Goal: Task Accomplishment & Management: Use online tool/utility

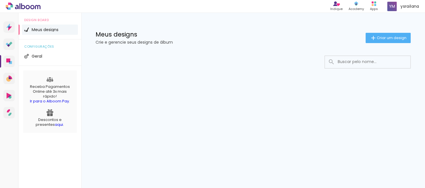
click at [42, 29] on span "Meus designs" at bounding box center [45, 30] width 27 height 4
click at [400, 3] on span "ysrailana" at bounding box center [409, 6] width 19 height 6
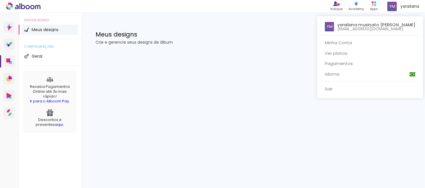
click at [373, 8] on div at bounding box center [212, 94] width 425 height 188
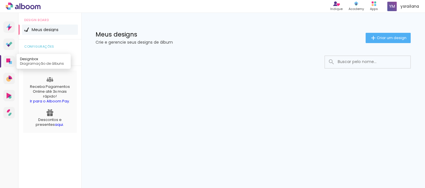
click at [10, 56] on link "Designbox Diagramação de álbuns" at bounding box center [8, 61] width 11 height 11
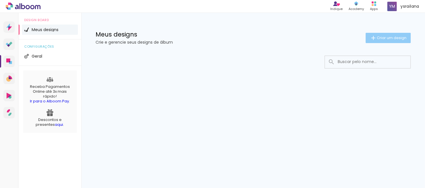
click at [384, 36] on span "Criar um design" at bounding box center [392, 38] width 30 height 4
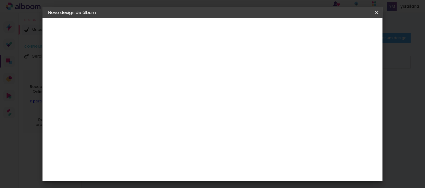
click at [141, 75] on input at bounding box center [141, 76] width 0 height 9
type input "1"
type paper-input "1"
click at [0, 0] on slot "Avançar" at bounding box center [0, 0] width 0 height 0
click at [172, 105] on input at bounding box center [156, 108] width 58 height 7
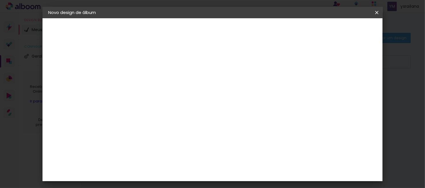
click at [0, 0] on slot "Tamanho Livre" at bounding box center [0, 0] width 0 height 0
click at [248, 27] on paper-button "Avançar" at bounding box center [234, 30] width 28 height 10
click at [310, 66] on div at bounding box center [307, 65] width 5 height 5
type paper-checkbox "on"
click at [310, 66] on div at bounding box center [307, 65] width 5 height 5
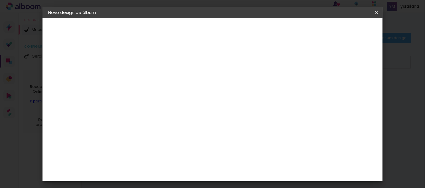
click at [310, 66] on div at bounding box center [307, 65] width 5 height 5
click at [73, 60] on div "2. Especificações" at bounding box center [79, 58] width 62 height 7
click at [51, 30] on iron-icon at bounding box center [51, 30] width 7 height 7
click at [54, 69] on iron-icon at bounding box center [54, 70] width 7 height 7
click at [56, 97] on div "3. Revisão" at bounding box center [79, 99] width 62 height 7
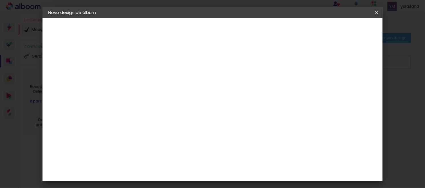
click at [52, 101] on iron-icon at bounding box center [51, 99] width 7 height 7
click at [180, 88] on input "[GEOGRAPHIC_DATA]" at bounding box center [153, 91] width 53 height 7
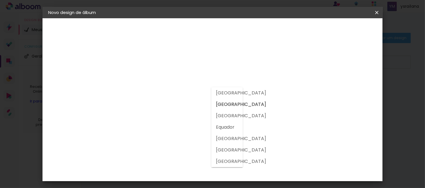
click at [0, 0] on slot "[GEOGRAPHIC_DATA]" at bounding box center [0, 0] width 0 height 0
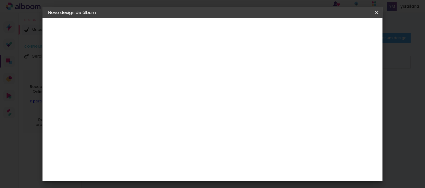
click at [0, 0] on slot "Tamanho Livre" at bounding box center [0, 0] width 0 height 0
drag, startPoint x: 256, startPoint y: 82, endPoint x: 244, endPoint y: 54, distance: 31.1
click at [244, 54] on div "Fornecedor Escolha um fornecedor ou avance com o tamanho livre. Voltar Avançar" at bounding box center [187, 42] width 140 height 48
click at [248, 26] on paper-button "Avançar" at bounding box center [234, 30] width 28 height 10
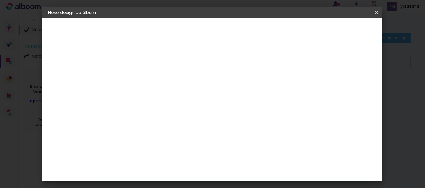
click at [141, 109] on div "cm" at bounding box center [127, 153] width 28 height 95
type input "4"
type paper-input "4"
click at [348, 88] on input "4" at bounding box center [346, 86] width 10 height 9
type input "3"
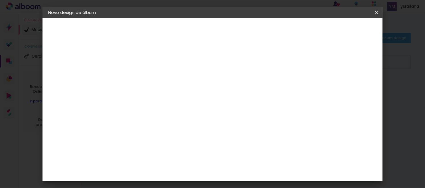
type paper-input "3"
click at [348, 88] on input "3" at bounding box center [346, 86] width 10 height 9
type input "2"
type paper-input "2"
click at [348, 88] on input "2" at bounding box center [346, 86] width 10 height 9
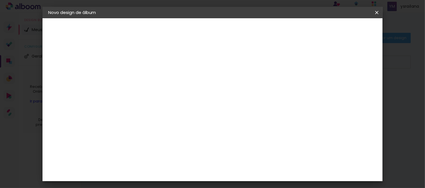
type input "3"
type paper-input "3"
click at [351, 82] on input "3" at bounding box center [347, 86] width 10 height 9
type input "4"
type paper-input "4"
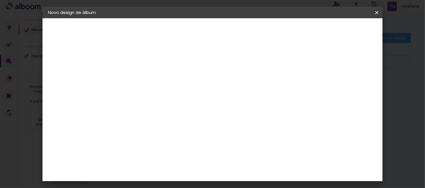
click at [351, 82] on input "4" at bounding box center [346, 86] width 10 height 9
type input "5"
type paper-input "5"
click at [349, 82] on input "5" at bounding box center [346, 86] width 10 height 9
click at [134, 64] on input "2" at bounding box center [138, 65] width 20 height 7
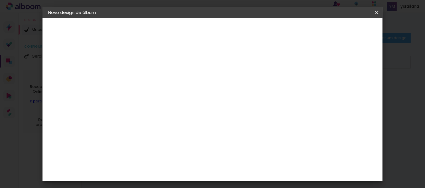
type input "3"
type paper-input "3"
click at [146, 64] on input "3" at bounding box center [138, 65] width 20 height 7
type input "2"
type paper-input "2"
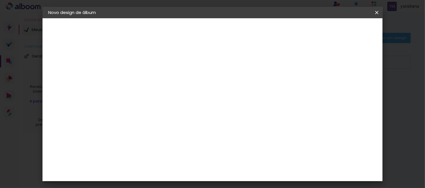
click at [144, 66] on input "2" at bounding box center [138, 65] width 20 height 7
type input "1"
type paper-input "1"
click at [144, 66] on input "1" at bounding box center [138, 65] width 20 height 7
type input "0"
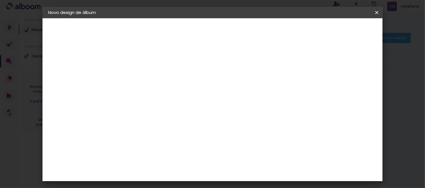
type paper-input "0"
click at [144, 66] on input "0" at bounding box center [138, 65] width 20 height 7
click at [144, 61] on paper-input-container "Espaço entre fotos 0 mm" at bounding box center [142, 65] width 33 height 13
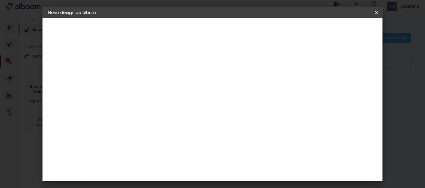
click at [144, 61] on paper-input-container "Espaço entre fotos 0 mm" at bounding box center [142, 65] width 33 height 13
type input "1"
type paper-input "1"
click at [146, 63] on input "1" at bounding box center [138, 65] width 20 height 7
type input "2"
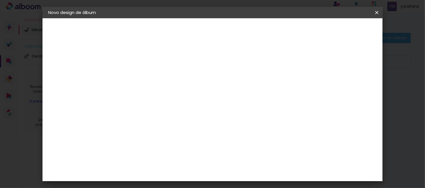
type paper-input "2"
click at [146, 63] on input "2" at bounding box center [138, 65] width 20 height 7
type input "3"
type paper-input "3"
click at [146, 63] on input "3" at bounding box center [138, 65] width 20 height 7
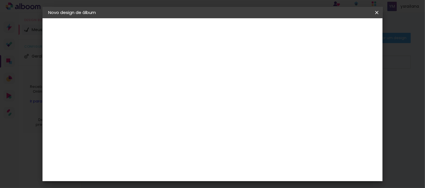
type input "4"
type paper-input "4"
click at [146, 63] on input "4" at bounding box center [138, 65] width 20 height 7
type input "5"
type paper-input "5"
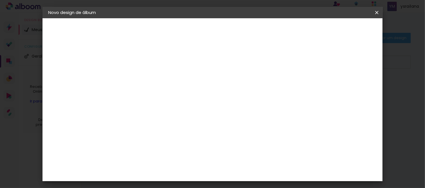
click at [146, 63] on input "5" at bounding box center [138, 65] width 20 height 7
type input "4"
type paper-input "4"
click at [145, 66] on input "4" at bounding box center [138, 65] width 20 height 7
click at [344, 29] on paper-button "Iniciar design" at bounding box center [325, 30] width 37 height 10
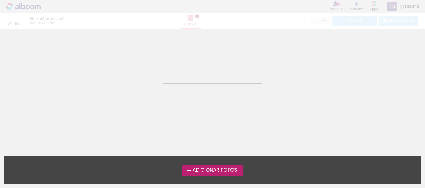
click at [216, 168] on span "Adicionar Fotos" at bounding box center [214, 170] width 45 height 5
click at [0, 0] on input "file" at bounding box center [0, 0] width 0 height 0
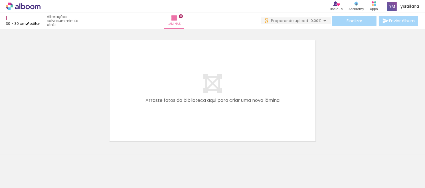
click at [34, 23] on link "editar" at bounding box center [33, 23] width 14 height 5
type input "4"
type input "30"
type input "60"
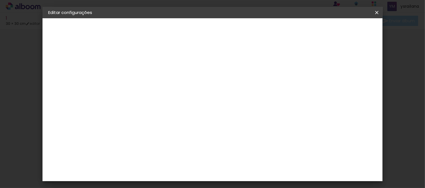
scroll to position [25, 0]
click at [180, 108] on div "cm" at bounding box center [178, 106] width 7 height 9
type input "3"
type input "24"
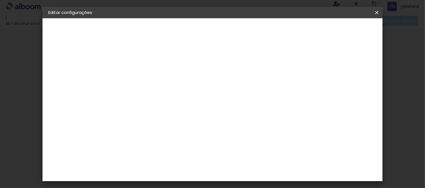
type paper-input "24"
click at [281, 34] on paper-button "Salvar configurações" at bounding box center [260, 32] width 41 height 14
click at [275, 30] on span "Salvar configurações" at bounding box center [261, 32] width 30 height 8
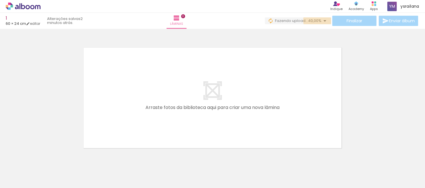
click at [322, 21] on iron-icon at bounding box center [324, 20] width 7 height 7
click at [324, 20] on iron-icon at bounding box center [324, 20] width 7 height 7
click at [183, 23] on span "Lâminas" at bounding box center [176, 23] width 13 height 5
click at [186, 16] on paper-button "Lâminas 0" at bounding box center [176, 21] width 20 height 16
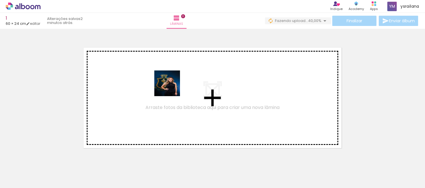
drag, startPoint x: 65, startPoint y: 170, endPoint x: 171, endPoint y: 88, distance: 134.9
click at [171, 88] on quentale-workspace at bounding box center [212, 94] width 425 height 188
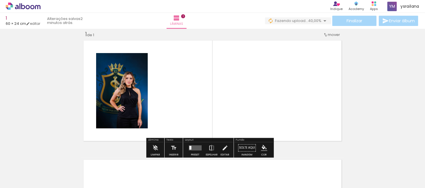
scroll to position [7, 0]
click at [196, 148] on quentale-layouter at bounding box center [194, 147] width 13 height 5
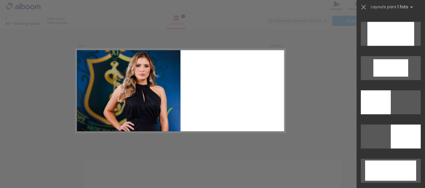
scroll to position [1187, 0]
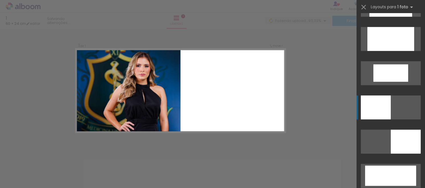
click at [377, 111] on div at bounding box center [376, 107] width 30 height 24
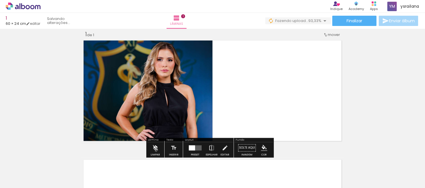
click at [156, 150] on iron-icon at bounding box center [155, 147] width 6 height 11
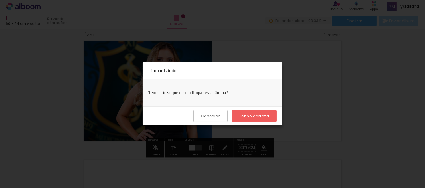
click at [221, 117] on paper-button "Cancelar" at bounding box center [210, 116] width 34 height 12
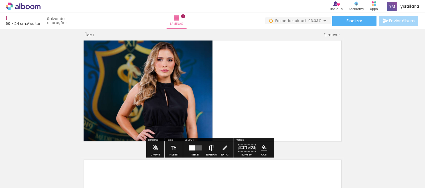
click at [209, 148] on iron-icon at bounding box center [211, 147] width 6 height 11
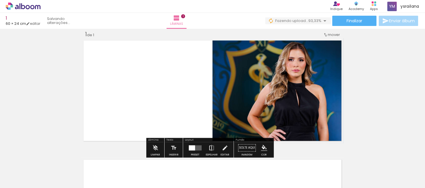
click at [209, 148] on iron-icon at bounding box center [211, 147] width 6 height 11
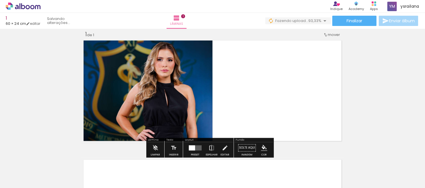
click at [96, 171] on div at bounding box center [89, 168] width 28 height 28
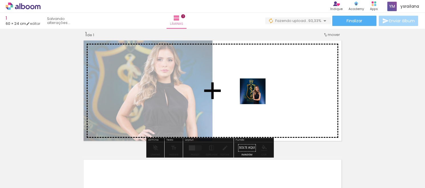
drag, startPoint x: 95, startPoint y: 171, endPoint x: 257, endPoint y: 95, distance: 178.9
click at [257, 95] on quentale-workspace at bounding box center [212, 94] width 425 height 188
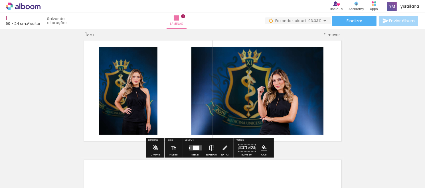
click at [192, 147] on div at bounding box center [195, 147] width 7 height 4
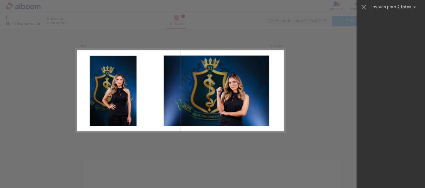
scroll to position [0, 0]
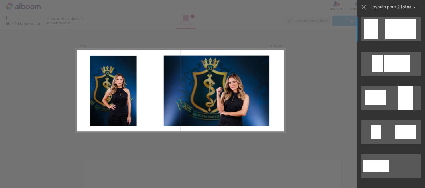
click at [393, 29] on div at bounding box center [400, 29] width 30 height 20
click at [385, 30] on div at bounding box center [400, 29] width 30 height 20
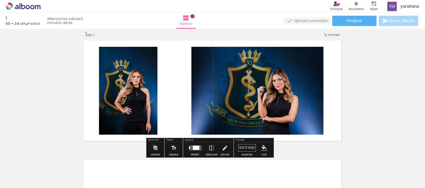
click at [101, 84] on paper-item at bounding box center [106, 83] width 10 height 4
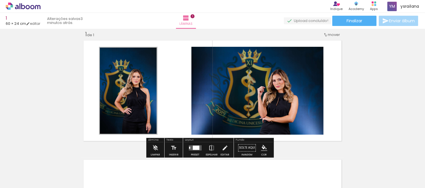
click at [101, 75] on paper-item at bounding box center [106, 75] width 10 height 4
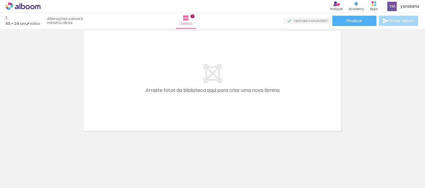
scroll to position [137, 0]
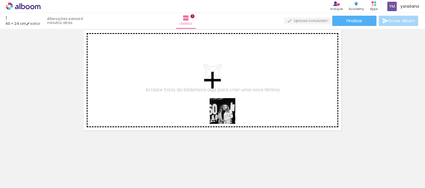
drag, startPoint x: 282, startPoint y: 172, endPoint x: 222, endPoint y: 109, distance: 86.5
click at [222, 109] on quentale-workspace at bounding box center [212, 94] width 425 height 188
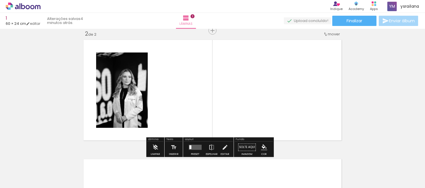
scroll to position [126, 0]
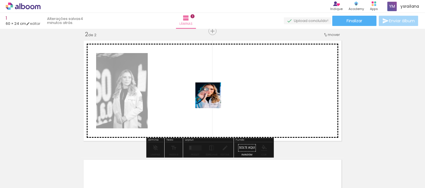
drag, startPoint x: 345, startPoint y: 169, endPoint x: 212, endPoint y: 99, distance: 149.5
click at [212, 99] on quentale-workspace at bounding box center [212, 94] width 425 height 188
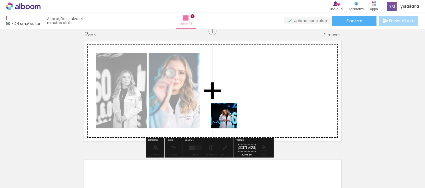
drag, startPoint x: 222, startPoint y: 173, endPoint x: 228, endPoint y: 119, distance: 54.0
click at [228, 119] on quentale-workspace at bounding box center [212, 94] width 425 height 188
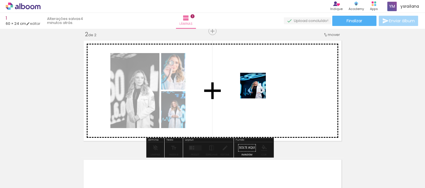
drag, startPoint x: 251, startPoint y: 174, endPoint x: 257, endPoint y: 88, distance: 86.8
click at [257, 88] on quentale-workspace at bounding box center [212, 94] width 425 height 188
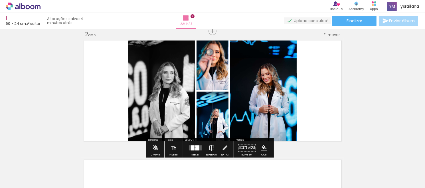
click at [192, 148] on div at bounding box center [191, 147] width 3 height 5
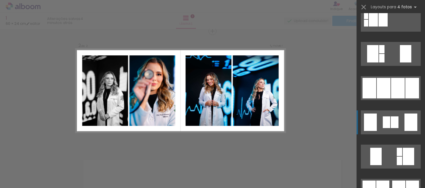
scroll to position [214, 0]
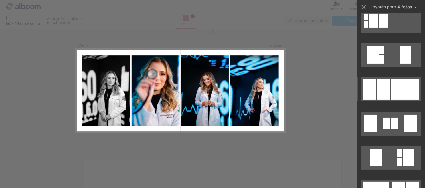
click at [381, 88] on div at bounding box center [384, 89] width 14 height 21
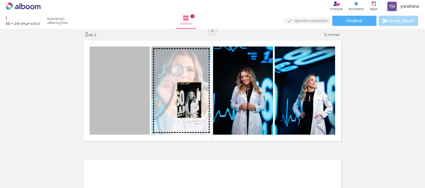
drag, startPoint x: 116, startPoint y: 95, endPoint x: 186, endPoint y: 100, distance: 70.0
click at [0, 0] on slot at bounding box center [0, 0] width 0 height 0
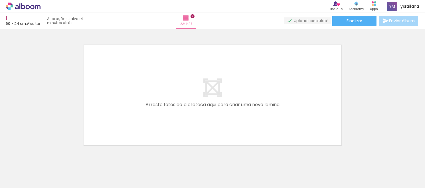
scroll to position [256, 0]
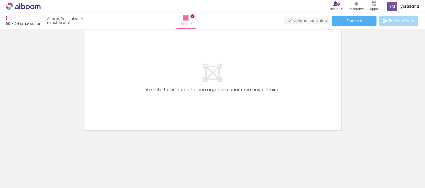
click at [125, 169] on div at bounding box center [121, 168] width 28 height 28
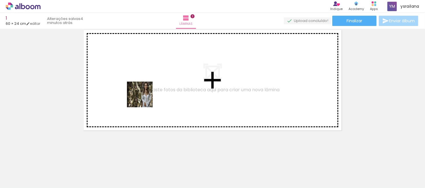
drag, startPoint x: 130, startPoint y: 169, endPoint x: 144, endPoint y: 99, distance: 72.1
click at [144, 99] on quentale-workspace at bounding box center [212, 94] width 425 height 188
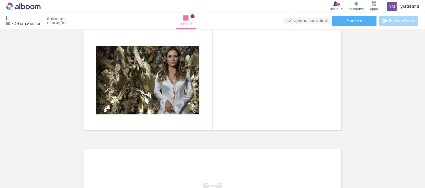
scroll to position [245, 0]
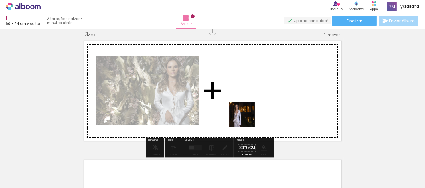
drag, startPoint x: 183, startPoint y: 172, endPoint x: 246, endPoint y: 119, distance: 82.3
click at [246, 119] on quentale-workspace at bounding box center [212, 94] width 425 height 188
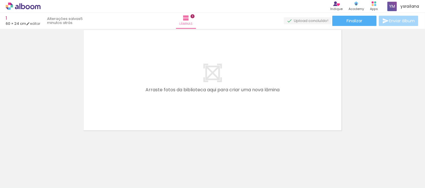
scroll to position [0, 103]
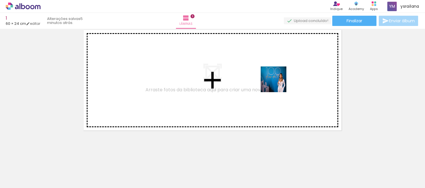
drag, startPoint x: 310, startPoint y: 169, endPoint x: 277, endPoint y: 83, distance: 91.7
click at [277, 83] on quentale-workspace at bounding box center [212, 94] width 425 height 188
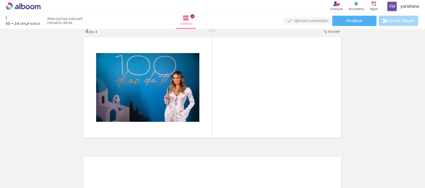
scroll to position [364, 0]
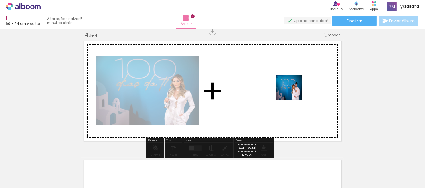
drag, startPoint x: 343, startPoint y: 170, endPoint x: 293, endPoint y: 92, distance: 92.8
click at [293, 92] on quentale-workspace at bounding box center [212, 94] width 425 height 188
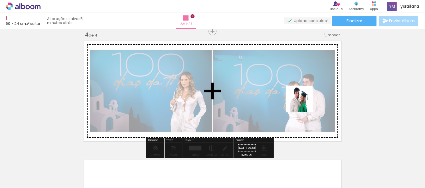
drag, startPoint x: 404, startPoint y: 169, endPoint x: 303, endPoint y: 103, distance: 120.0
click at [303, 103] on quentale-workspace at bounding box center [212, 94] width 425 height 188
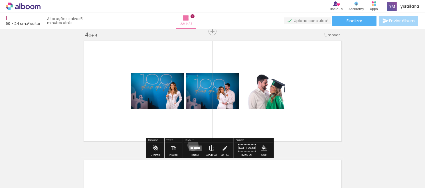
click at [192, 145] on quentale-layouter at bounding box center [194, 147] width 13 height 5
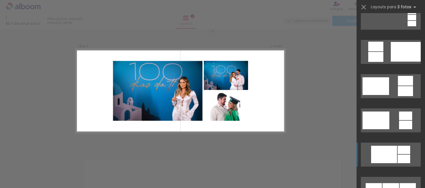
scroll to position [114, 0]
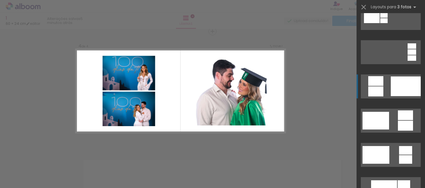
click at [400, 87] on div at bounding box center [405, 86] width 30 height 20
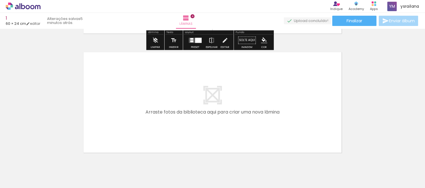
scroll to position [494, 0]
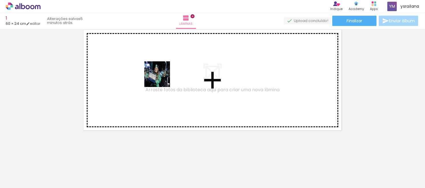
drag, startPoint x: 51, startPoint y: 168, endPoint x: 161, endPoint y: 78, distance: 142.0
click at [161, 78] on quentale-workspace at bounding box center [212, 94] width 425 height 188
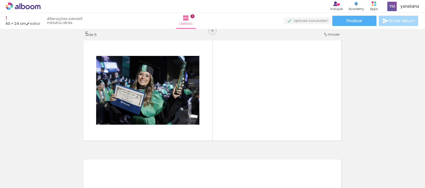
scroll to position [484, 0]
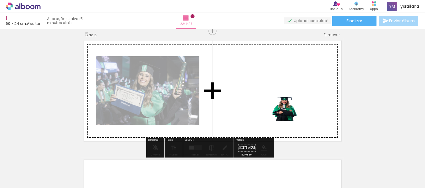
drag, startPoint x: 377, startPoint y: 170, endPoint x: 288, endPoint y: 113, distance: 105.4
click at [288, 113] on quentale-workspace at bounding box center [212, 94] width 425 height 188
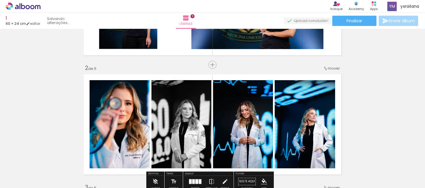
scroll to position [86, 0]
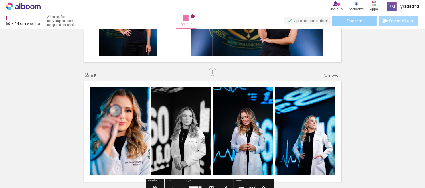
click at [363, 19] on paper-button "Finalizar" at bounding box center [354, 21] width 44 height 10
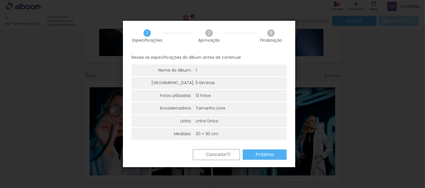
click at [229, 154] on paper-button "Cancelar" at bounding box center [216, 154] width 47 height 11
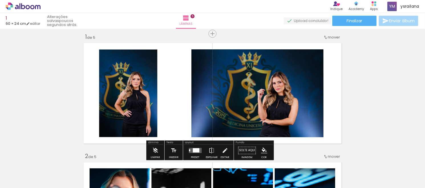
scroll to position [0, 0]
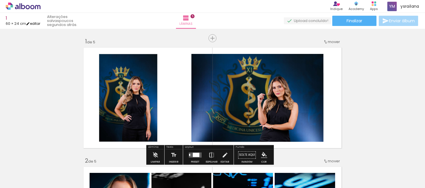
click at [36, 23] on link "editar" at bounding box center [33, 23] width 14 height 5
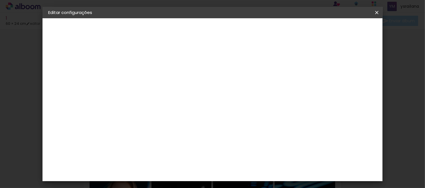
type input "3"
type paper-input "3"
click at [144, 66] on input "3" at bounding box center [138, 65] width 20 height 7
type input "2"
type paper-input "2"
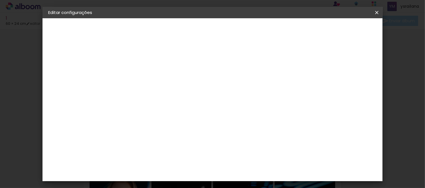
click at [144, 66] on input "2" at bounding box center [138, 65] width 20 height 7
click at [275, 30] on span "Salvar configurações" at bounding box center [261, 32] width 30 height 8
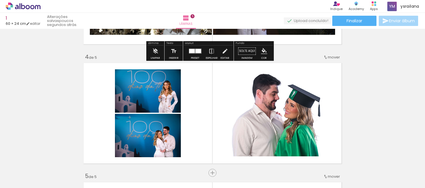
scroll to position [356, 0]
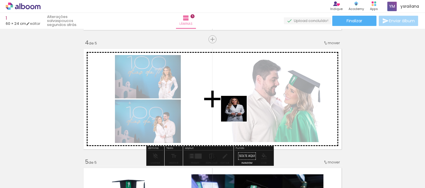
drag, startPoint x: 383, startPoint y: 170, endPoint x: 238, endPoint y: 113, distance: 156.2
click at [238, 113] on quentale-workspace at bounding box center [212, 94] width 425 height 188
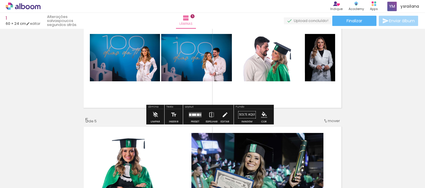
scroll to position [399, 0]
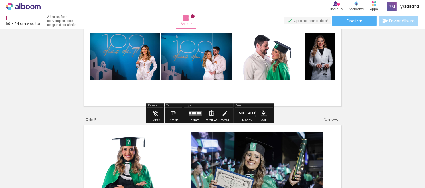
click at [195, 111] on quentale-layouter at bounding box center [194, 113] width 13 height 5
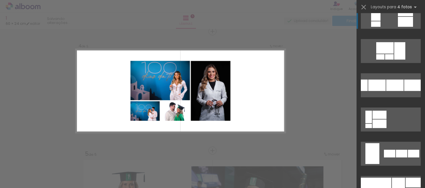
scroll to position [484, 0]
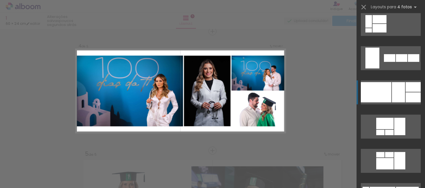
click at [392, 88] on div at bounding box center [398, 92] width 13 height 20
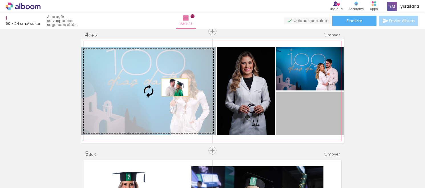
drag, startPoint x: 316, startPoint y: 123, endPoint x: 172, endPoint y: 87, distance: 148.8
click at [0, 0] on slot at bounding box center [0, 0] width 0 height 0
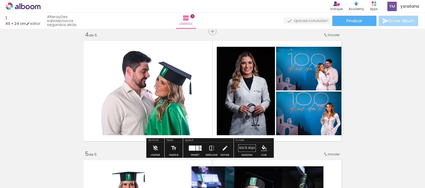
click at [380, 92] on div "Inserir lâmina 1 de 5 Inserir lâmina 2 de 5 Inserir lâmina 3 de 5 Inserir lâmin…" at bounding box center [212, 24] width 425 height 715
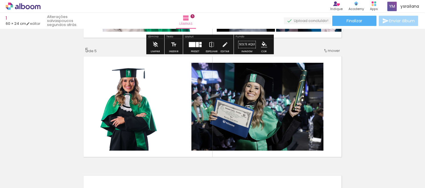
scroll to position [485, 0]
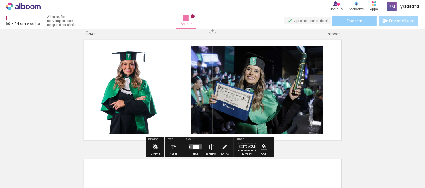
click at [353, 16] on paper-button "Finalizar" at bounding box center [354, 21] width 44 height 10
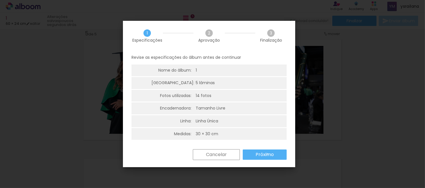
click at [0, 0] on slot "Próximo" at bounding box center [0, 0] width 0 height 0
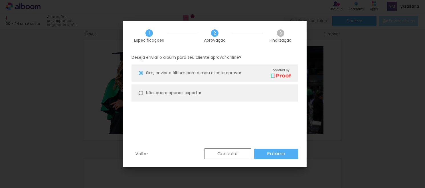
click at [0, 0] on slot "Não, quero apenas exportar" at bounding box center [0, 0] width 0 height 0
type paper-radio-button "on"
click at [0, 0] on slot "Próximo" at bounding box center [0, 0] width 0 height 0
type input "Alta, 300 DPI"
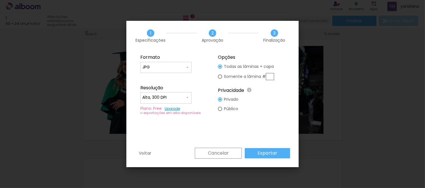
click at [188, 95] on span at bounding box center [187, 98] width 5 height 6
click at [188, 95] on paper-item "Alta, 300 DPI" at bounding box center [165, 96] width 51 height 11
click at [187, 66] on iron-icon at bounding box center [187, 67] width 5 height 5
click at [187, 66] on paper-item "JPG" at bounding box center [165, 65] width 51 height 11
click at [0, 0] on slot "Somente a lâmina #" at bounding box center [0, 0] width 0 height 0
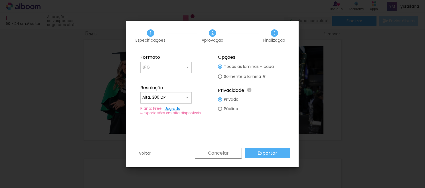
type paper-radio-button "on"
click at [272, 76] on input "text" at bounding box center [270, 76] width 8 height 7
drag, startPoint x: 272, startPoint y: 76, endPoint x: 265, endPoint y: 76, distance: 7.2
click at [0, 0] on slot "Somente a lâmina #" at bounding box center [0, 0] width 0 height 0
click at [0, 0] on slot "Todas as lâminas + capa" at bounding box center [0, 0] width 0 height 0
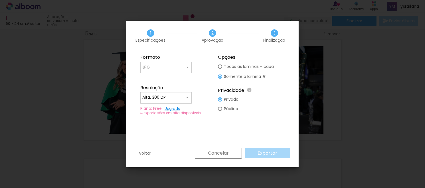
type paper-radio-button "on"
click at [268, 156] on paper-button "Exportar" at bounding box center [267, 153] width 45 height 10
type input "JPG"
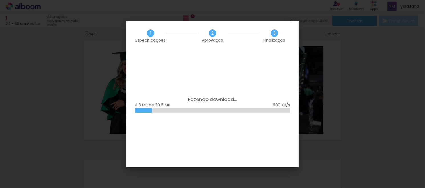
drag, startPoint x: 253, startPoint y: 24, endPoint x: 257, endPoint y: 23, distance: 4.7
click at [257, 23] on div "1 Especificações 2 Aprovação 3 Finalização" at bounding box center [212, 36] width 172 height 30
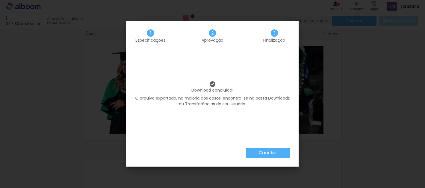
click at [0, 0] on slot "Concluir" at bounding box center [0, 0] width 0 height 0
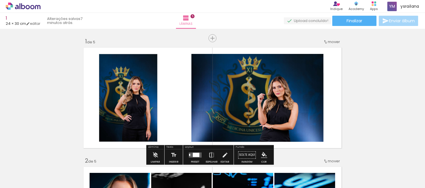
click at [395, 22] on span "Enviar álbum" at bounding box center [402, 21] width 26 height 4
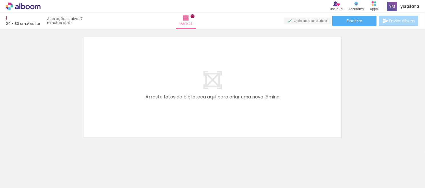
scroll to position [613, 0]
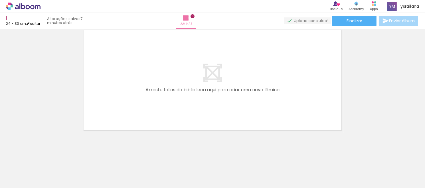
click at [30, 24] on iron-icon at bounding box center [28, 24] width 4 height 4
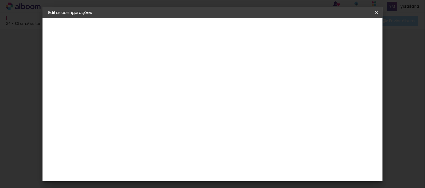
scroll to position [39, 0]
click at [0, 0] on slot "Voltar" at bounding box center [0, 0] width 0 height 0
click at [161, 107] on input at bounding box center [156, 108] width 58 height 7
click at [159, 86] on paper-input-container "País de atuação Brasil" at bounding box center [156, 91] width 62 height 13
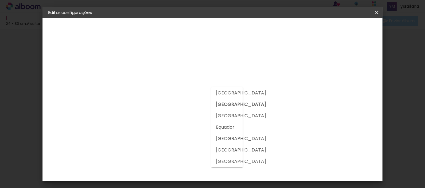
click at [234, 104] on div at bounding box center [227, 127] width 32 height 80
click at [219, 101] on paper-item "[GEOGRAPHIC_DATA]" at bounding box center [219, 104] width 16 height 11
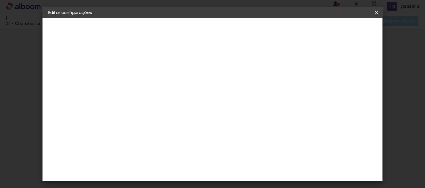
click at [0, 0] on slot "Tamanho Livre" at bounding box center [0, 0] width 0 height 0
click at [0, 0] on slot "Avançar" at bounding box center [0, 0] width 0 height 0
click at [237, 90] on quentale-layouter at bounding box center [202, 78] width 127 height 51
drag, startPoint x: 237, startPoint y: 90, endPoint x: 246, endPoint y: 137, distance: 48.1
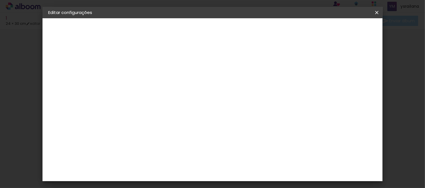
click at [246, 64] on div "30 cm cm cm mm A maioria das encadernadoras sugere 5mm de sangria." at bounding box center [203, 42] width 173 height 46
click at [275, 28] on span "Salvar configurações" at bounding box center [261, 32] width 30 height 8
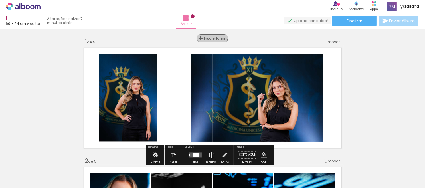
click at [209, 38] on span "Inserir lâmina" at bounding box center [215, 38] width 22 height 4
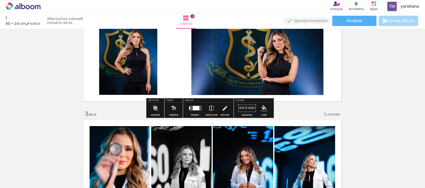
scroll to position [171, 0]
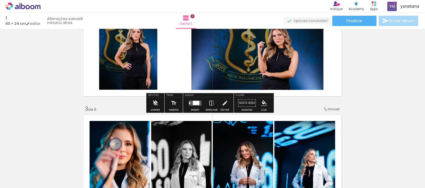
click at [155, 101] on iron-icon at bounding box center [155, 102] width 6 height 11
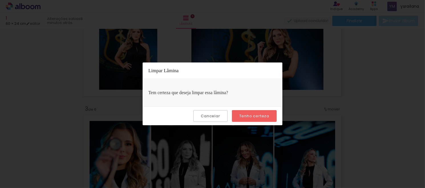
click at [0, 0] on slot "Tenho certeza" at bounding box center [0, 0] width 0 height 0
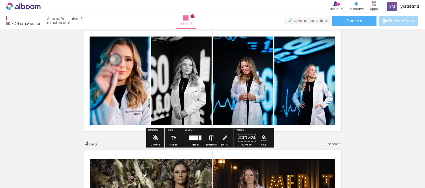
scroll to position [257, 0]
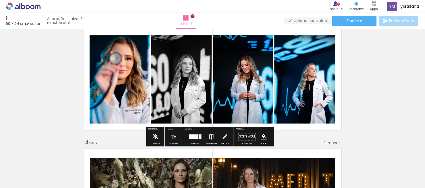
click at [155, 78] on paper-item at bounding box center [158, 80] width 10 height 4
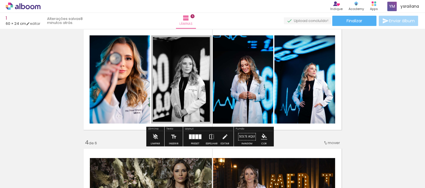
click at [153, 46] on div "Largura Cor" at bounding box center [158, 50] width 10 height 9
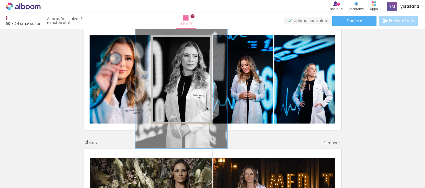
drag, startPoint x: 165, startPoint y: 40, endPoint x: 175, endPoint y: 45, distance: 11.2
click at [175, 45] on div at bounding box center [174, 41] width 9 height 9
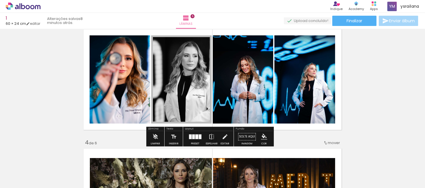
click at [156, 87] on iron-icon "color picker" at bounding box center [158, 86] width 7 height 5
click at [143, 84] on paper-item "#ef6c00" at bounding box center [141, 83] width 6 height 6
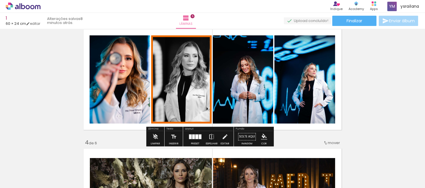
click at [155, 50] on div at bounding box center [157, 50] width 7 height 6
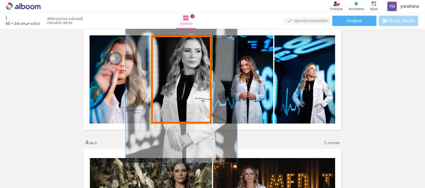
drag, startPoint x: 172, startPoint y: 42, endPoint x: 179, endPoint y: 44, distance: 7.6
type paper-slider "184"
click at [179, 44] on div at bounding box center [183, 41] width 9 height 9
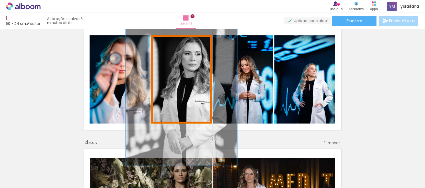
drag, startPoint x: 184, startPoint y: 68, endPoint x: 184, endPoint y: 73, distance: 4.8
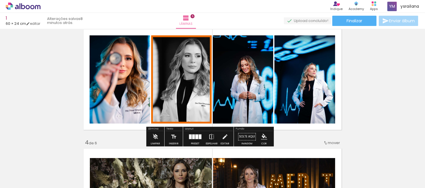
scroll to position [0, 103]
click at [156, 86] on iron-icon "color picker" at bounding box center [158, 86] width 7 height 5
click at [176, 22] on div "Lâminas 6" at bounding box center [186, 21] width 21 height 16
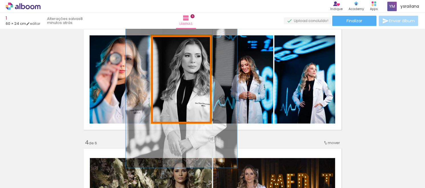
click at [160, 42] on paper-slider at bounding box center [175, 41] width 31 height 9
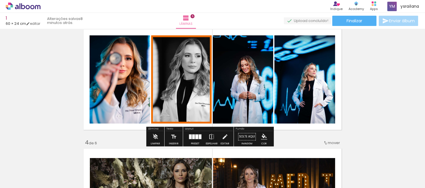
click at [156, 56] on paper-listbox at bounding box center [158, 67] width 10 height 27
click at [156, 62] on paper-item at bounding box center [158, 64] width 10 height 4
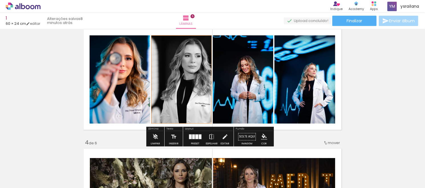
click at [245, 81] on quentale-photo at bounding box center [243, 79] width 60 height 88
click at [305, 90] on quentale-photo at bounding box center [304, 79] width 61 height 88
click at [263, 139] on iron-icon "color picker" at bounding box center [264, 136] width 6 height 6
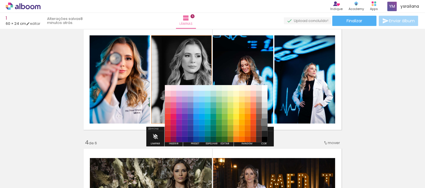
click at [263, 119] on paper-item "#757575" at bounding box center [265, 122] width 6 height 6
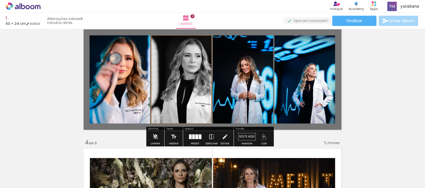
click at [263, 138] on iron-icon "color picker" at bounding box center [264, 136] width 6 height 6
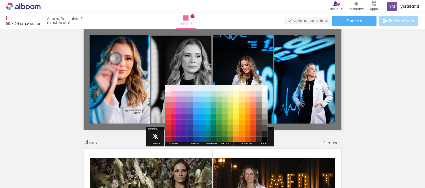
click at [167, 87] on paper-item "#ffebee" at bounding box center [168, 88] width 6 height 6
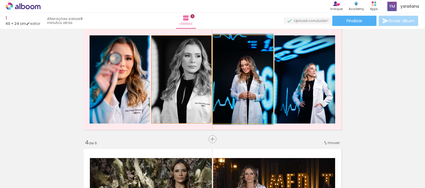
click at [234, 92] on quentale-photo at bounding box center [243, 79] width 60 height 88
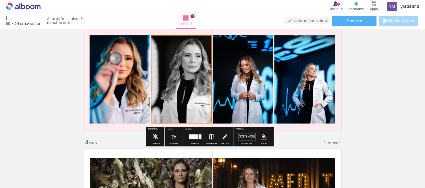
click at [175, 78] on quentale-photo at bounding box center [181, 79] width 60 height 88
click at [156, 85] on iron-icon "color picker" at bounding box center [158, 86] width 7 height 5
click at [159, 36] on paper-item "#ffffff" at bounding box center [161, 37] width 6 height 6
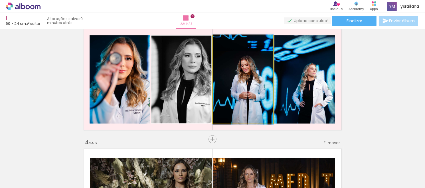
click at [251, 85] on quentale-photo at bounding box center [243, 79] width 60 height 88
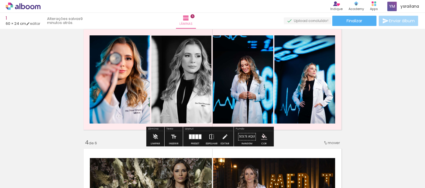
click at [284, 92] on quentale-photo at bounding box center [304, 79] width 61 height 88
click at [200, 118] on quentale-photo at bounding box center [181, 79] width 60 height 88
click at [248, 115] on quentale-photo at bounding box center [243, 79] width 60 height 88
click at [286, 101] on quentale-photo at bounding box center [304, 79] width 61 height 88
click at [290, 43] on paper-progress at bounding box center [299, 41] width 21 height 9
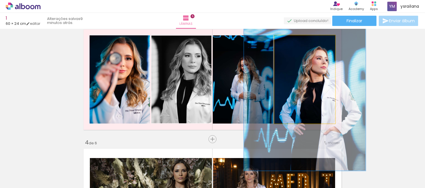
drag, startPoint x: 288, startPoint y: 41, endPoint x: 311, endPoint y: 38, distance: 23.1
type paper-slider "200"
click at [311, 38] on div at bounding box center [296, 41] width 40 height 9
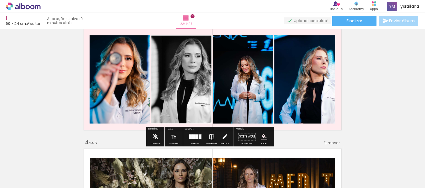
click at [225, 136] on iron-icon at bounding box center [224, 136] width 6 height 11
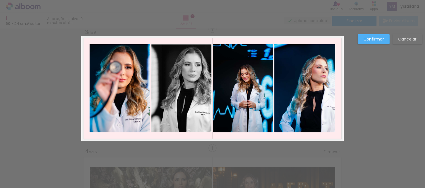
scroll to position [245, 0]
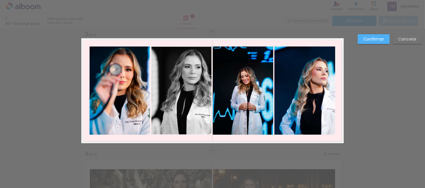
click at [292, 72] on quentale-photo at bounding box center [304, 90] width 61 height 88
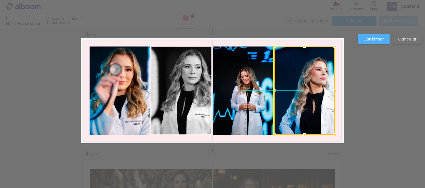
drag, startPoint x: 294, startPoint y: 75, endPoint x: 297, endPoint y: 73, distance: 3.0
click at [297, 73] on div at bounding box center [304, 90] width 61 height 88
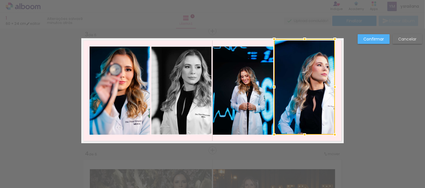
drag, startPoint x: 303, startPoint y: 48, endPoint x: 303, endPoint y: 42, distance: 5.7
click at [303, 42] on div at bounding box center [304, 38] width 11 height 11
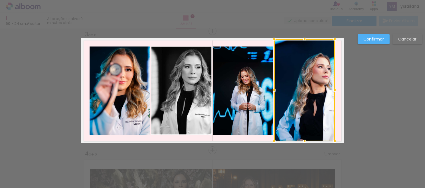
drag, startPoint x: 302, startPoint y: 136, endPoint x: 304, endPoint y: 146, distance: 9.6
click at [304, 146] on div at bounding box center [304, 140] width 11 height 11
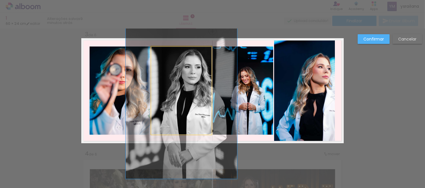
click at [181, 107] on quentale-photo at bounding box center [181, 90] width 60 height 88
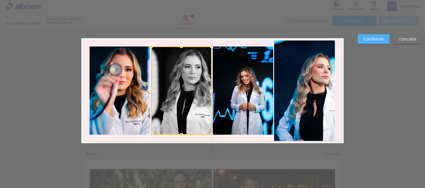
click at [119, 107] on quentale-photo at bounding box center [120, 90] width 60 height 88
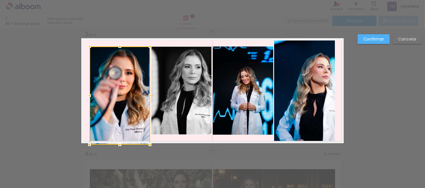
drag, startPoint x: 116, startPoint y: 136, endPoint x: 117, endPoint y: 141, distance: 5.5
click at [117, 141] on div at bounding box center [119, 144] width 11 height 11
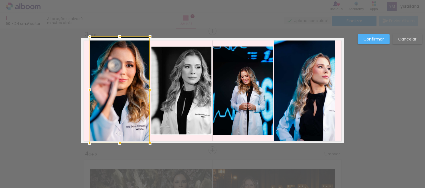
drag, startPoint x: 118, startPoint y: 46, endPoint x: 119, endPoint y: 36, distance: 10.6
click at [119, 36] on div at bounding box center [119, 36] width 11 height 11
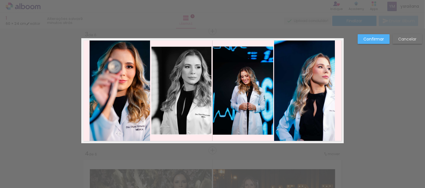
click at [0, 0] on slot "Confirmar" at bounding box center [0, 0] width 0 height 0
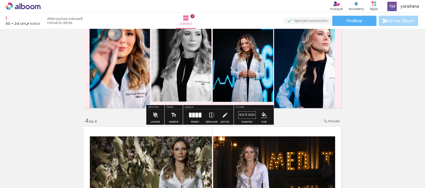
scroll to position [274, 0]
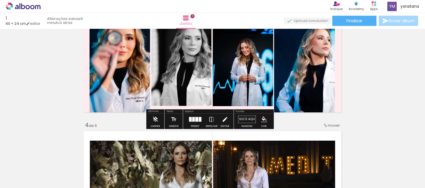
click at [223, 121] on iron-icon at bounding box center [224, 118] width 6 height 11
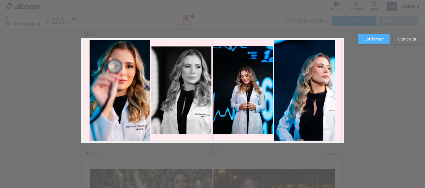
scroll to position [245, 0]
click at [244, 93] on quentale-photo at bounding box center [243, 90] width 60 height 88
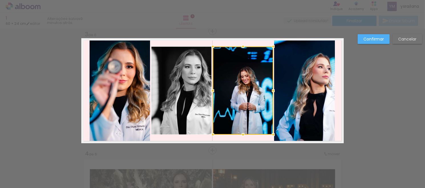
click at [0, 0] on slot "Cancelar" at bounding box center [0, 0] width 0 height 0
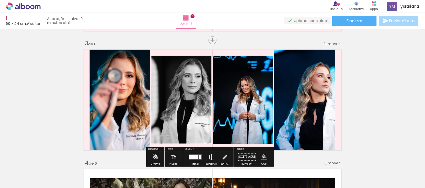
scroll to position [231, 0]
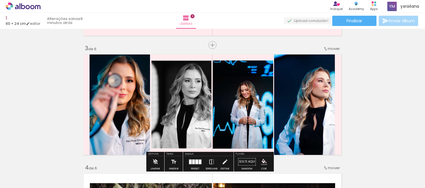
click at [328, 48] on span "mover" at bounding box center [334, 48] width 12 height 5
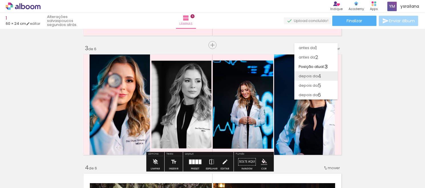
click at [320, 74] on span "4" at bounding box center [319, 75] width 3 height 9
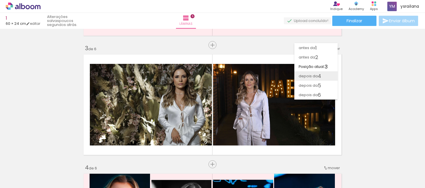
scroll to position [364, 0]
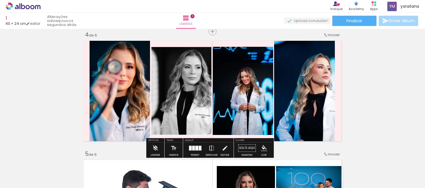
click at [328, 33] on span "mover" at bounding box center [334, 34] width 12 height 5
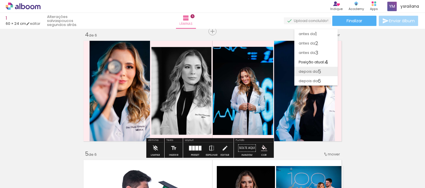
click at [316, 69] on span "depois da" at bounding box center [308, 71] width 19 height 9
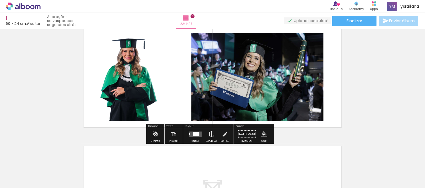
scroll to position [619, 0]
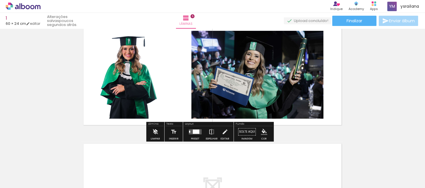
click at [157, 129] on iron-icon at bounding box center [155, 131] width 6 height 11
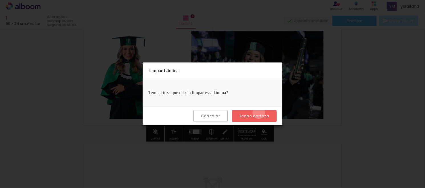
click at [259, 113] on paper-button "Tenho certeza" at bounding box center [254, 116] width 45 height 12
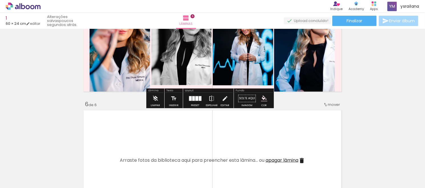
scroll to position [519, 0]
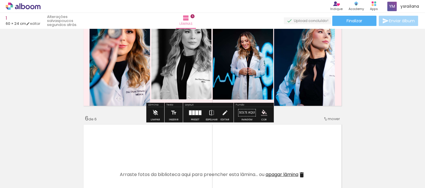
click at [153, 115] on iron-icon at bounding box center [155, 112] width 6 height 11
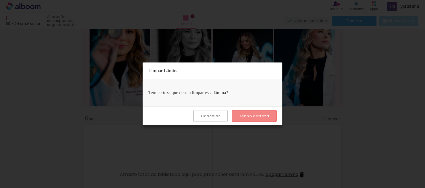
click at [0, 0] on slot "Tenho certeza" at bounding box center [0, 0] width 0 height 0
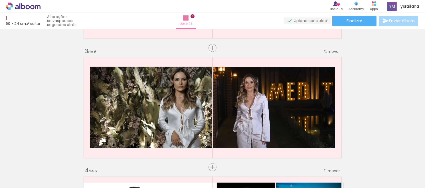
scroll to position [257, 0]
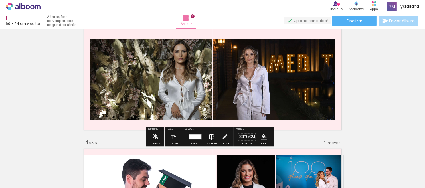
click at [208, 139] on iron-icon at bounding box center [211, 136] width 6 height 11
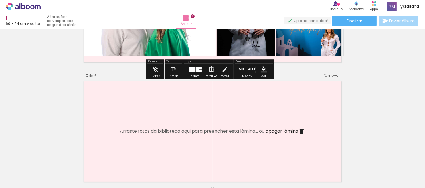
scroll to position [456, 0]
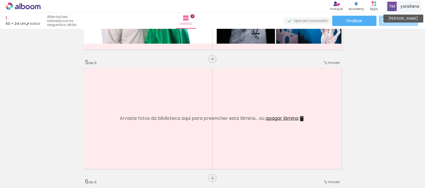
click at [405, 5] on span "ysrailana" at bounding box center [409, 6] width 19 height 6
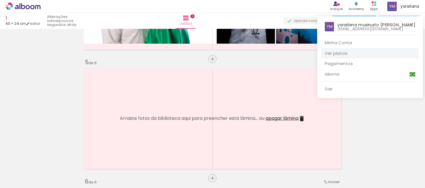
click at [346, 52] on link "Ver planos" at bounding box center [369, 53] width 97 height 11
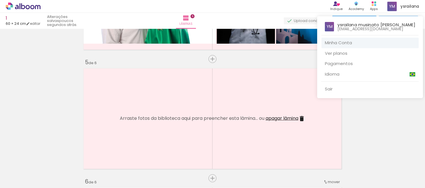
click at [364, 27] on p "[EMAIL_ADDRESS][DOMAIN_NAME]" at bounding box center [370, 29] width 66 height 4
click at [401, 3] on div at bounding box center [212, 94] width 425 height 188
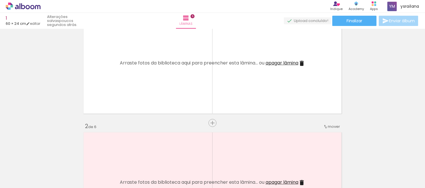
scroll to position [0, 0]
